Goal: Communication & Community: Answer question/provide support

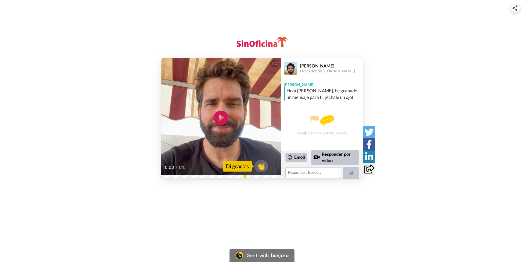
click at [223, 117] on icon "Play/Pause" at bounding box center [221, 118] width 14 height 26
click at [307, 175] on textarea at bounding box center [314, 172] width 56 height 11
click at [219, 135] on video at bounding box center [221, 118] width 120 height 120
click at [222, 116] on icon "Play/Pause" at bounding box center [221, 118] width 14 height 26
click at [306, 173] on textarea at bounding box center [314, 172] width 56 height 11
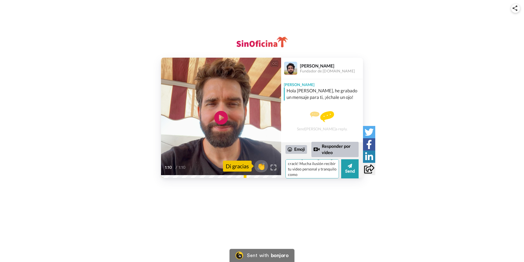
scroll to position [8, 0]
click at [316, 172] on textarea "Gracias [PERSON_NAME], crack! Mucha ilusión recibir tu video personal y tranqui…" at bounding box center [313, 168] width 54 height 19
type textarea "Gracias [PERSON_NAME], crack! Mucha ilusión recibir tu video personal y tranqui…"
click at [352, 170] on button "Send" at bounding box center [349, 168] width 17 height 19
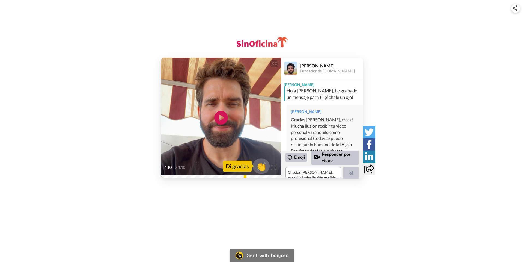
click at [261, 166] on span "👏" at bounding box center [261, 166] width 17 height 11
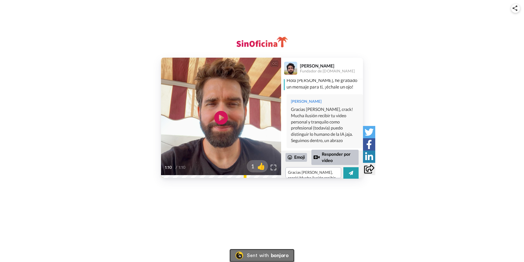
scroll to position [16, 0]
